Goal: Book appointment/travel/reservation

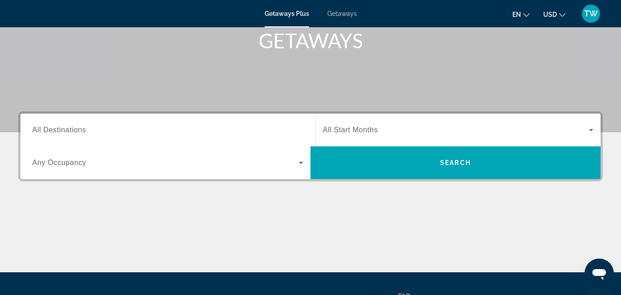
scroll to position [145, 0]
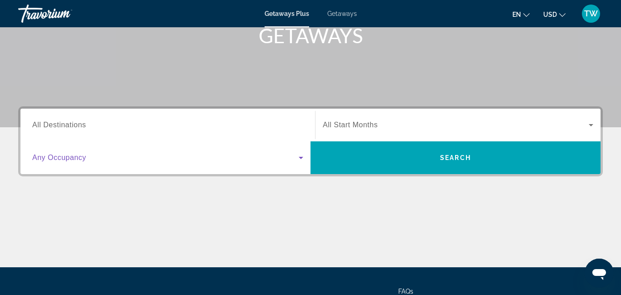
click at [300, 160] on icon "Search widget" at bounding box center [301, 157] width 11 height 11
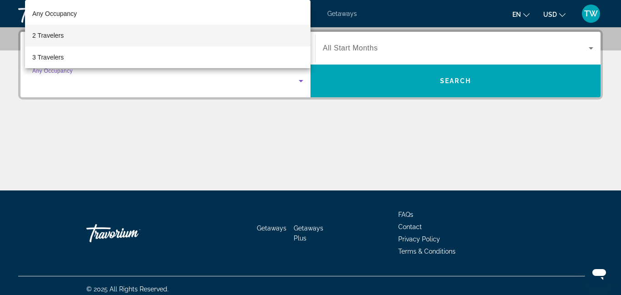
scroll to position [23, 0]
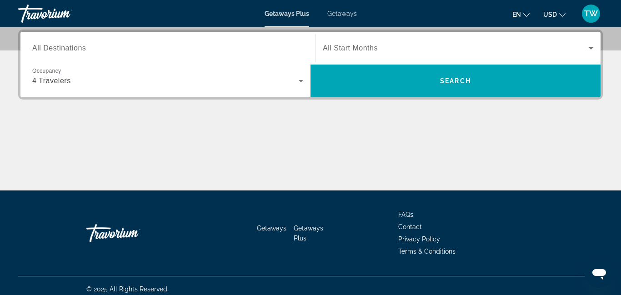
click at [431, 60] on div "Search widget" at bounding box center [458, 47] width 271 height 25
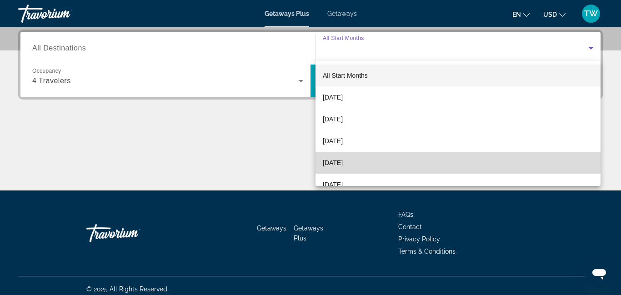
click at [343, 166] on span "[DATE]" at bounding box center [333, 162] width 20 height 11
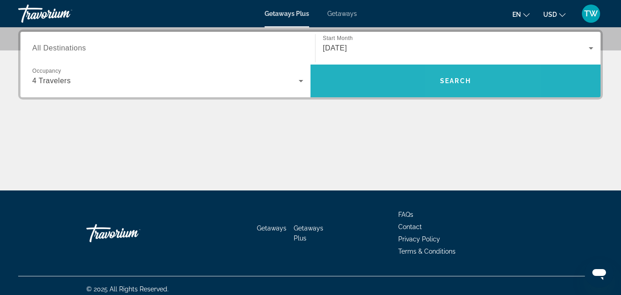
click at [459, 75] on span "Search widget" at bounding box center [456, 81] width 290 height 22
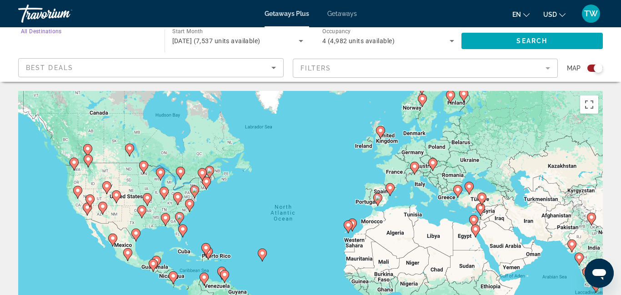
click at [120, 45] on input "Destination All Destinations" at bounding box center [87, 41] width 132 height 11
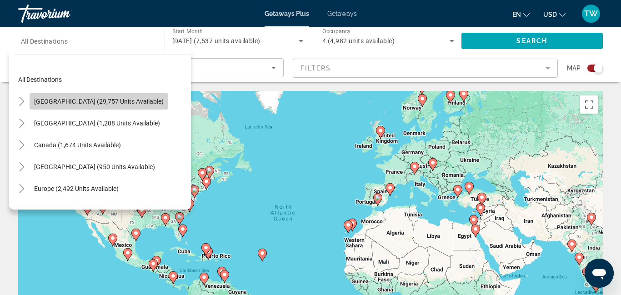
click at [109, 102] on span "United States (29,757 units available)" at bounding box center [99, 101] width 130 height 7
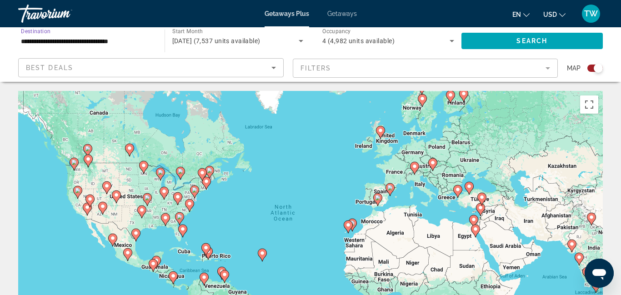
click at [105, 66] on div "Best Deals" at bounding box center [149, 67] width 246 height 11
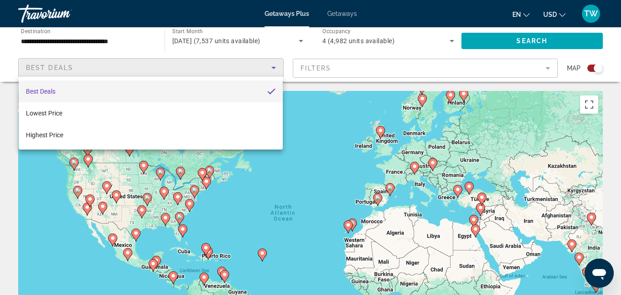
click at [441, 67] on div at bounding box center [310, 147] width 621 height 295
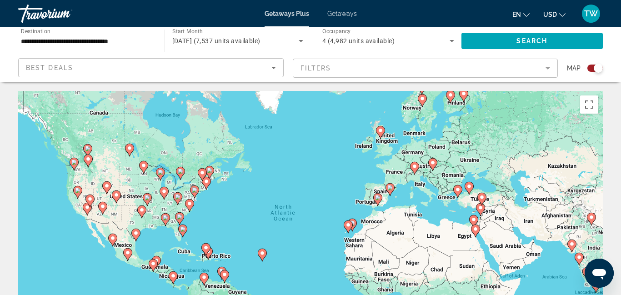
click at [549, 70] on mat-form-field "Filters" at bounding box center [426, 68] width 266 height 19
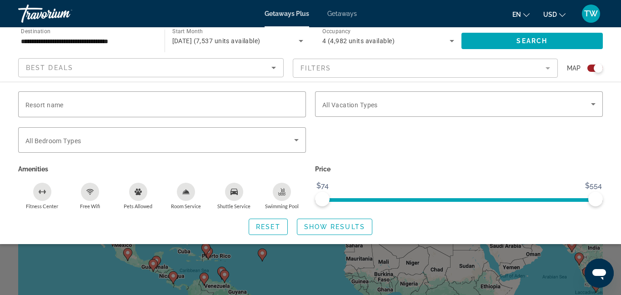
click at [550, 71] on mat-form-field "Filters" at bounding box center [426, 68] width 266 height 19
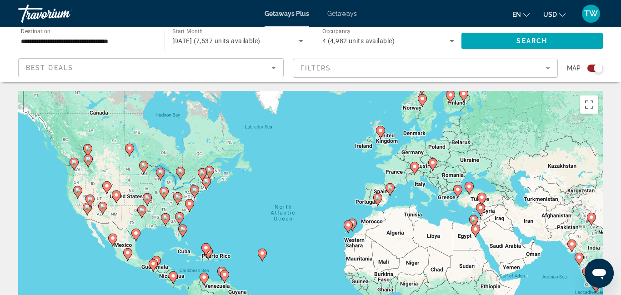
click at [193, 182] on div "To activate drag with keyboard, press Alt + Enter. Once in keyboard drag state,…" at bounding box center [310, 227] width 585 height 273
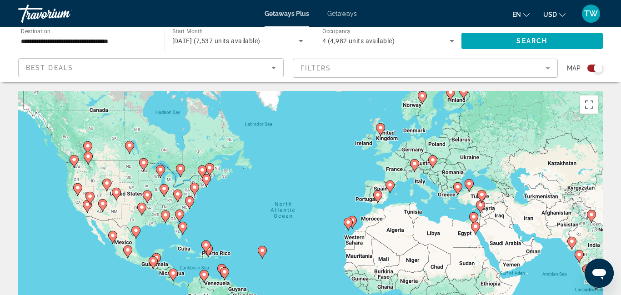
click at [192, 182] on gmp-advanced-marker "Main content" at bounding box center [194, 189] width 9 height 14
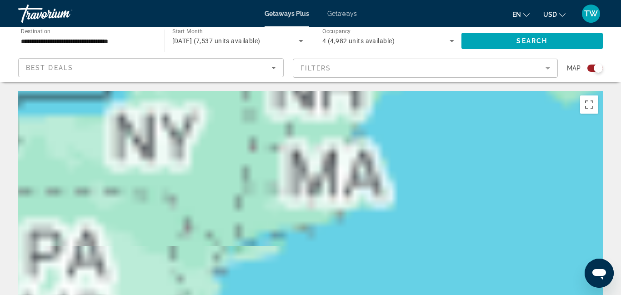
type input "**********"
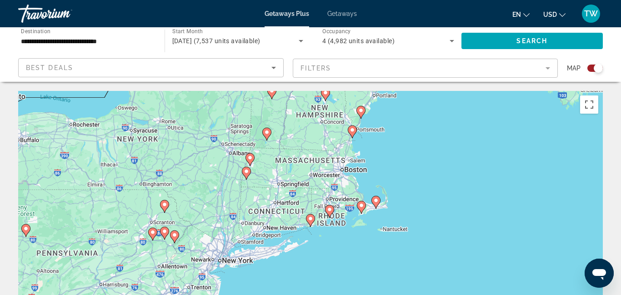
click at [144, 145] on div "To navigate, press the arrow keys. To activate drag with keyboard, press Alt + …" at bounding box center [310, 227] width 585 height 273
click at [231, 266] on div "To navigate, press the arrow keys. To activate drag with keyboard, press Alt + …" at bounding box center [310, 227] width 585 height 273
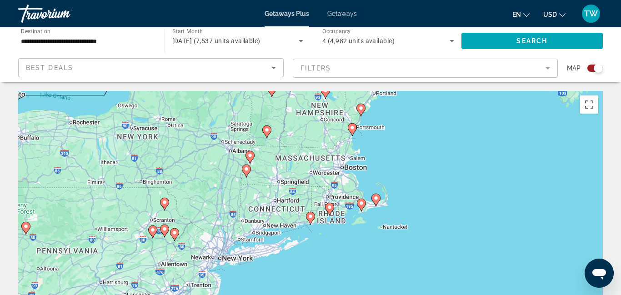
click at [353, 261] on div "To navigate, press the arrow keys. To activate drag with keyboard, press Alt + …" at bounding box center [310, 227] width 585 height 273
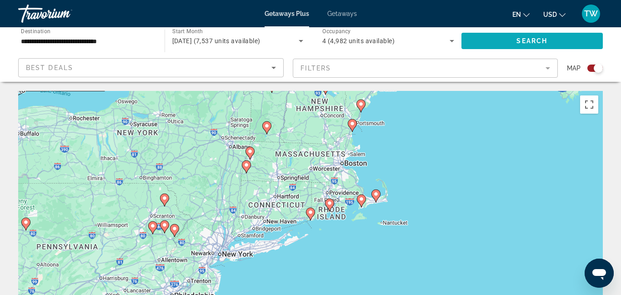
click at [567, 38] on span "Search widget" at bounding box center [532, 41] width 142 height 22
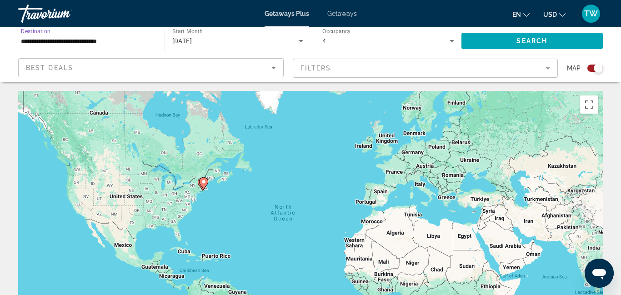
click at [47, 45] on input "**********" at bounding box center [87, 41] width 132 height 11
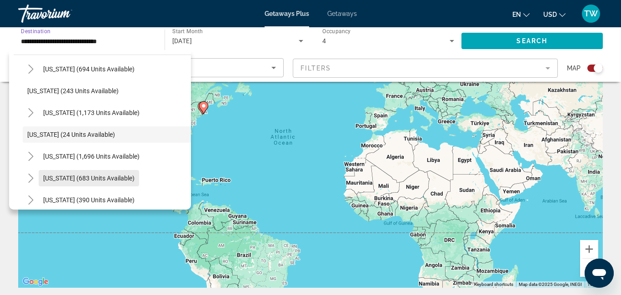
scroll to position [91, 0]
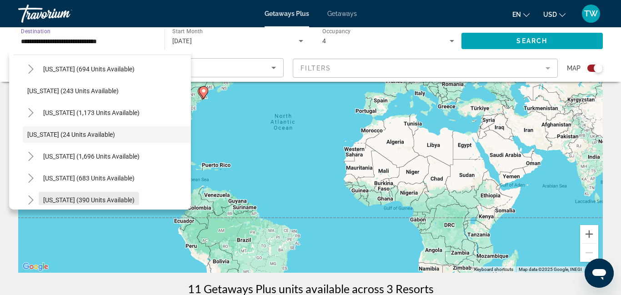
click at [63, 193] on span "Search widget" at bounding box center [89, 200] width 100 height 22
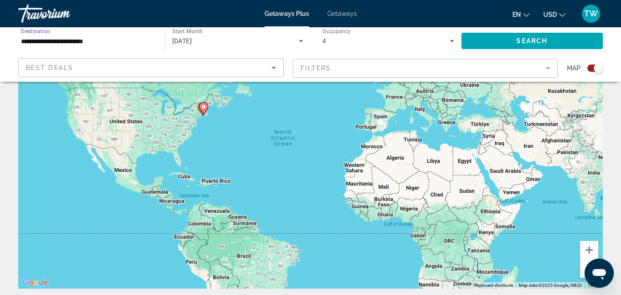
scroll to position [73, 0]
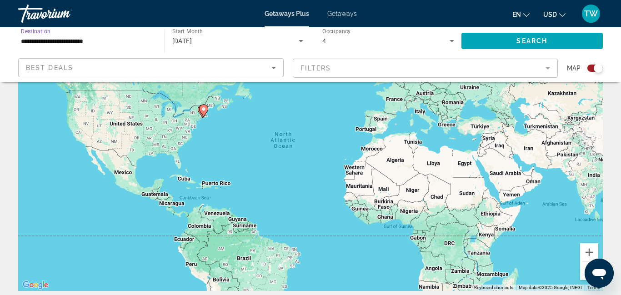
click at [84, 40] on input "**********" at bounding box center [87, 41] width 132 height 11
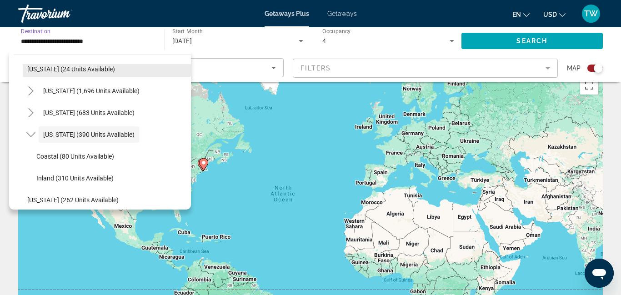
scroll to position [18, 0]
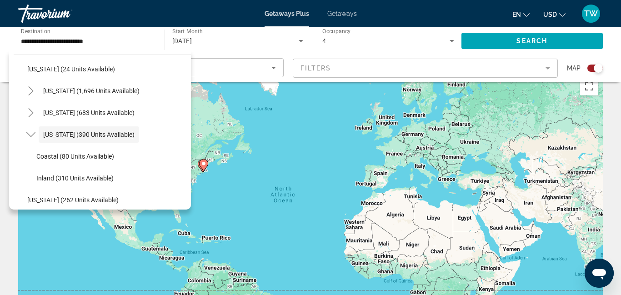
click at [169, 140] on div "Texas (390 units available)" at bounding box center [107, 135] width 168 height 22
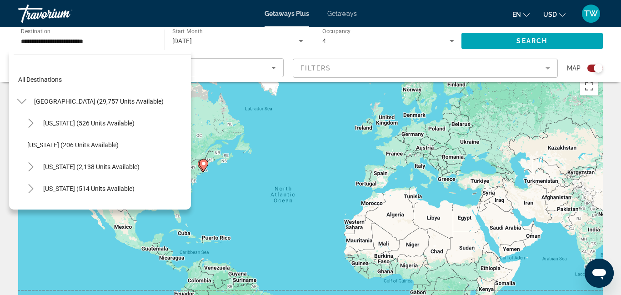
scroll to position [26, 0]
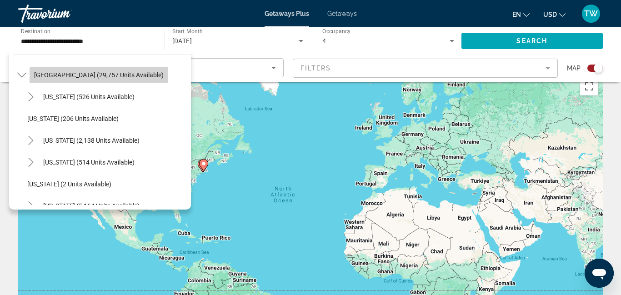
click at [99, 81] on span "Search widget" at bounding box center [99, 75] width 139 height 22
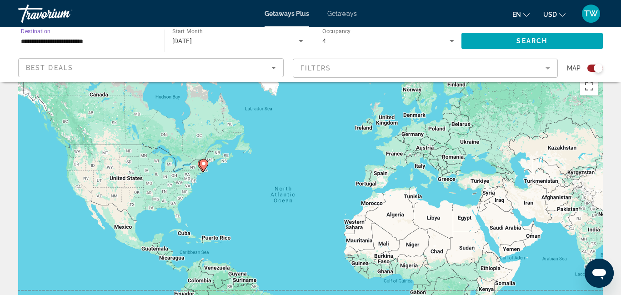
type input "**********"
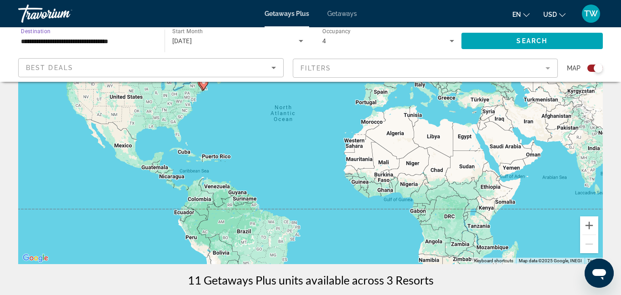
scroll to position [127, 0]
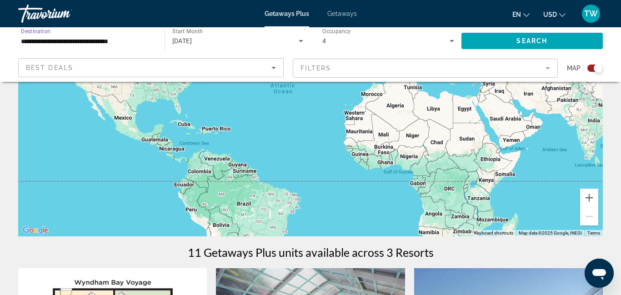
click at [146, 46] on input "**********" at bounding box center [87, 41] width 132 height 11
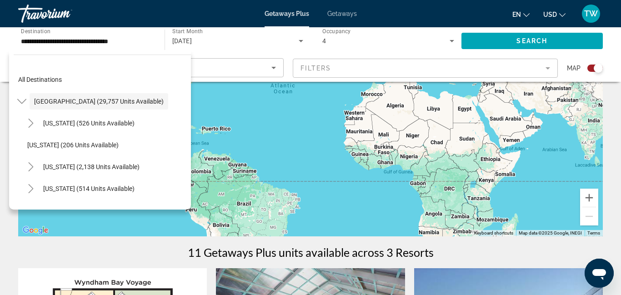
click at [149, 120] on div "Arizona (526 units available)" at bounding box center [107, 123] width 168 height 22
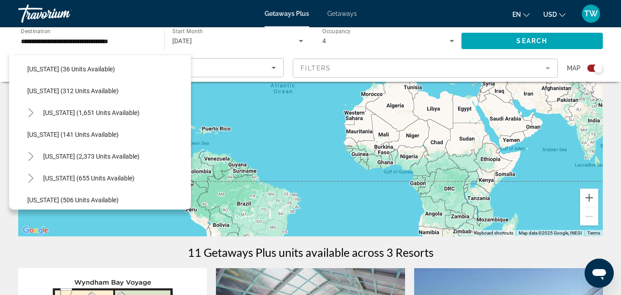
scroll to position [0, 0]
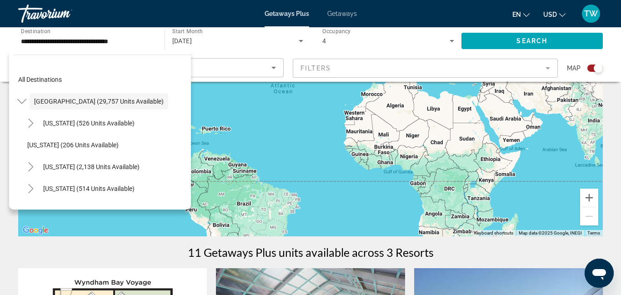
click at [191, 67] on div "Best Deals" at bounding box center [149, 67] width 246 height 11
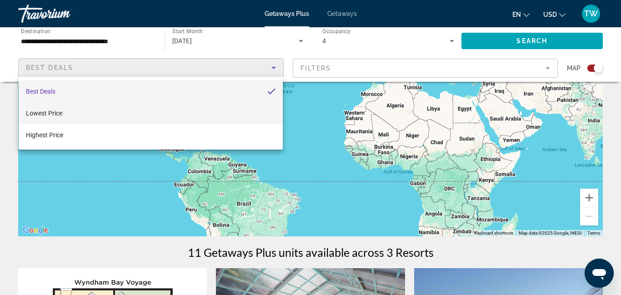
click at [60, 112] on span "Lowest Price" at bounding box center [44, 113] width 36 height 7
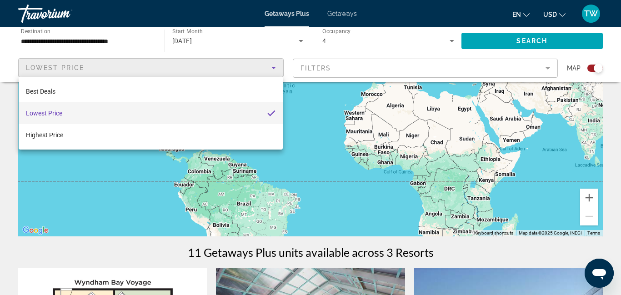
click at [105, 267] on div at bounding box center [310, 147] width 621 height 295
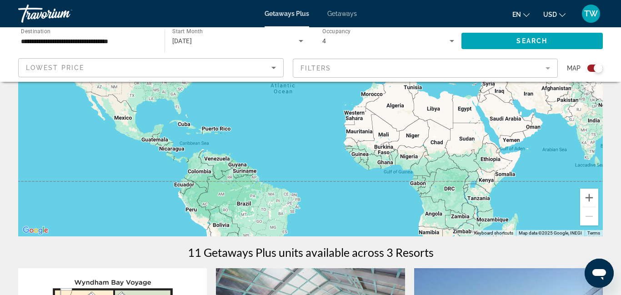
click at [615, 177] on div "← Move left → Move right ↑ Move up ↓ Move down + Zoom in - Zoom out Home Jump l…" at bounding box center [310, 292] width 621 height 656
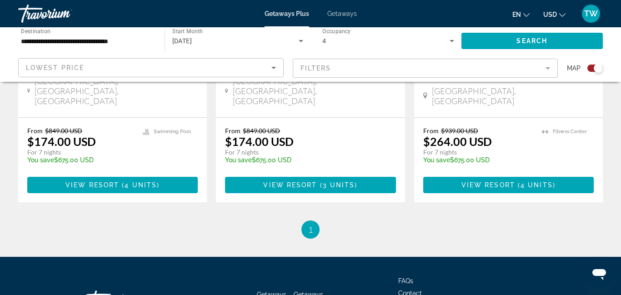
scroll to position [509, 0]
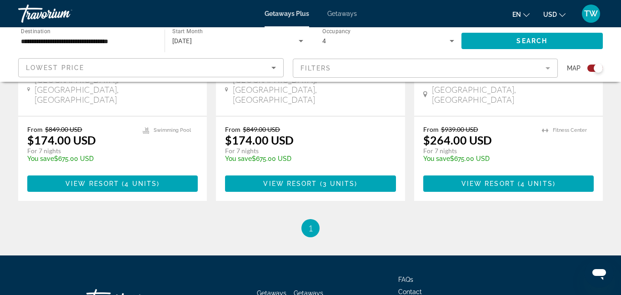
click at [310, 223] on span "1" at bounding box center [310, 228] width 5 height 10
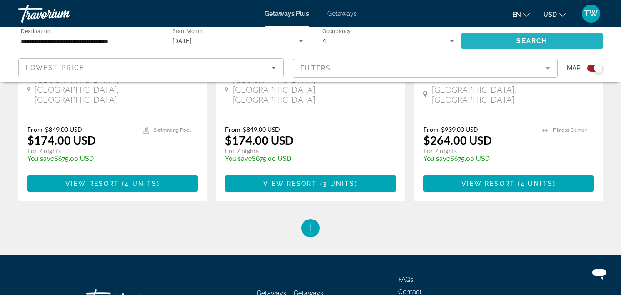
click at [524, 40] on span "Search" at bounding box center [531, 40] width 31 height 7
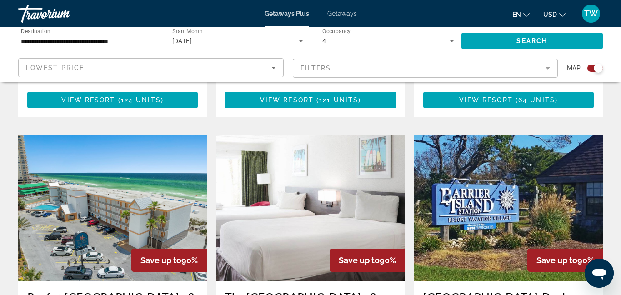
scroll to position [600, 0]
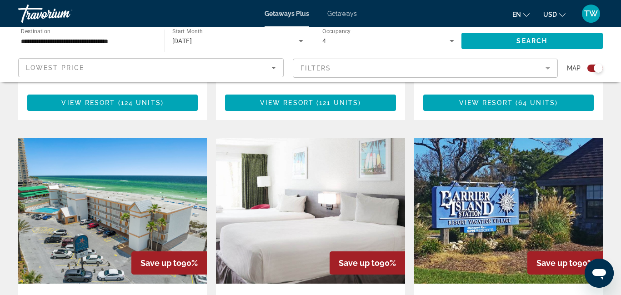
click at [464, 199] on img "Main content" at bounding box center [508, 210] width 189 height 145
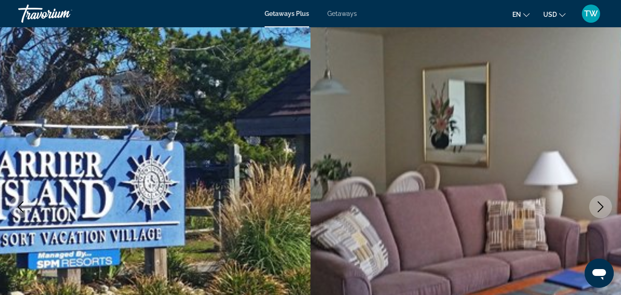
scroll to position [55, 0]
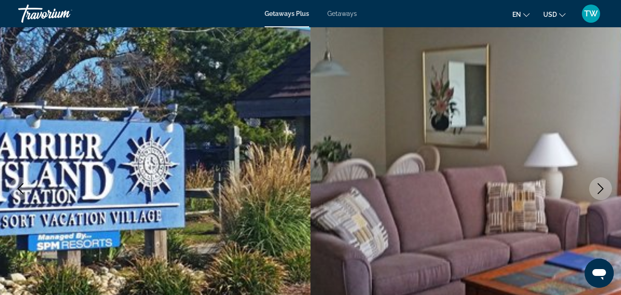
click at [600, 186] on icon "Next image" at bounding box center [601, 188] width 6 height 11
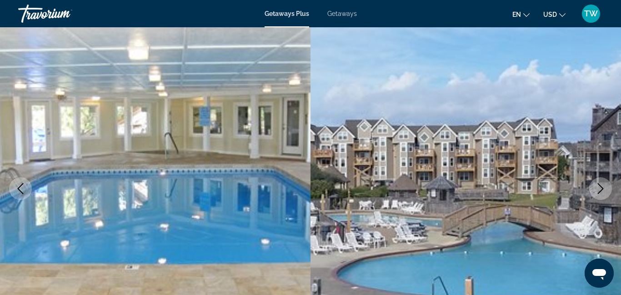
click at [600, 186] on icon "Next image" at bounding box center [601, 188] width 6 height 11
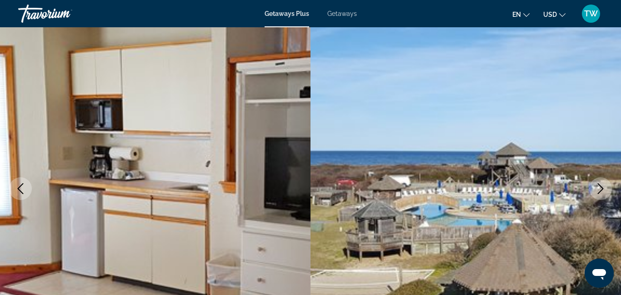
click at [600, 186] on icon "Next image" at bounding box center [601, 188] width 6 height 11
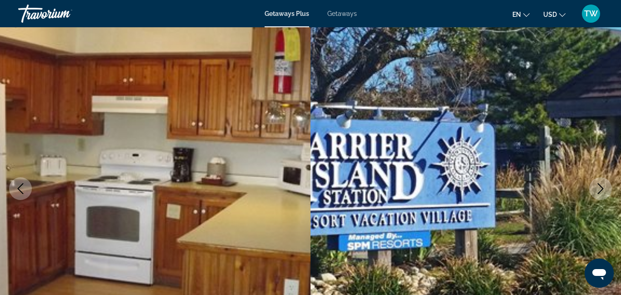
click at [600, 186] on icon "Next image" at bounding box center [601, 188] width 6 height 11
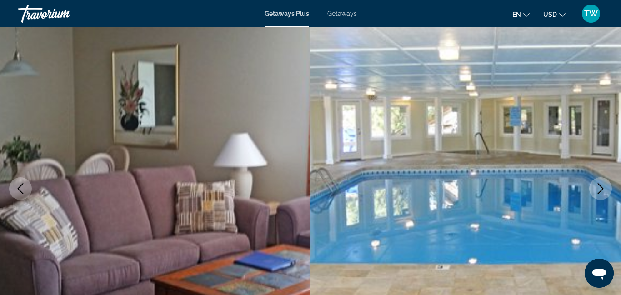
click at [600, 186] on icon "Next image" at bounding box center [601, 188] width 6 height 11
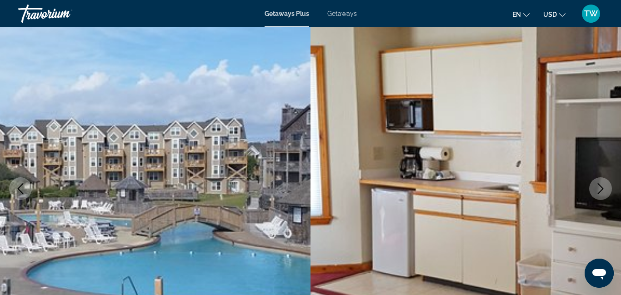
click at [600, 186] on icon "Next image" at bounding box center [601, 188] width 6 height 11
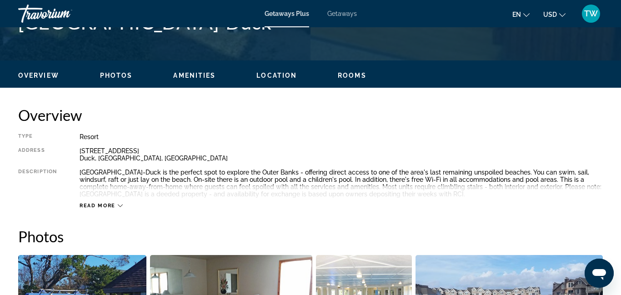
scroll to position [400, 0]
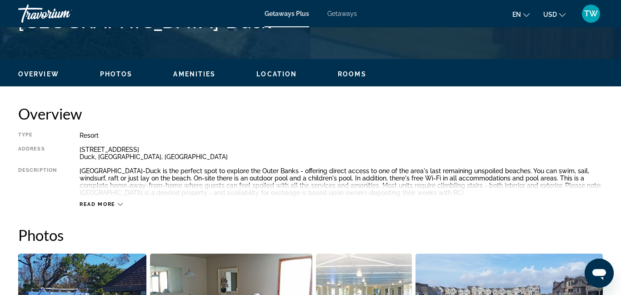
click at [115, 204] on div "Read more" at bounding box center [101, 204] width 43 height 6
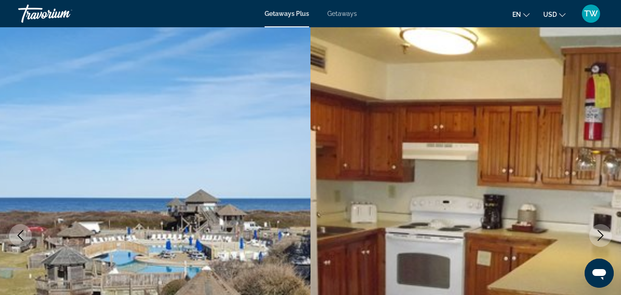
scroll to position [0, 0]
